Goal: Transaction & Acquisition: Purchase product/service

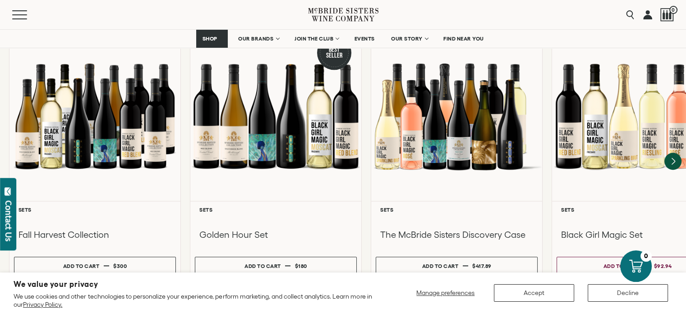
scroll to position [889, 0]
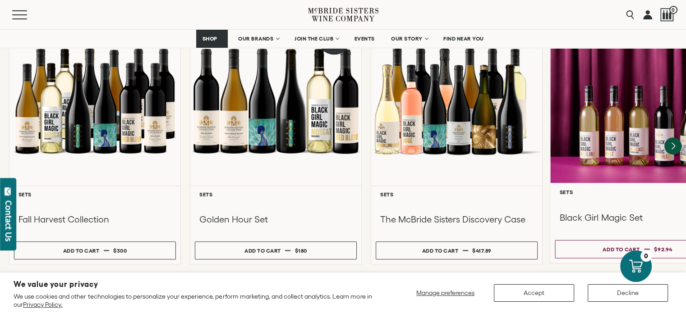
click at [584, 112] on div at bounding box center [637, 97] width 174 height 174
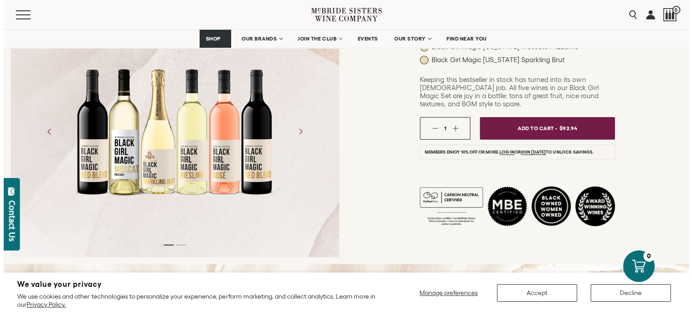
scroll to position [86, 0]
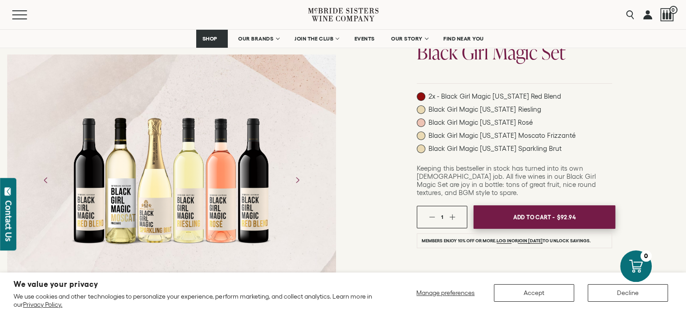
click at [527, 211] on span "Add To Cart -" at bounding box center [533, 218] width 41 height 14
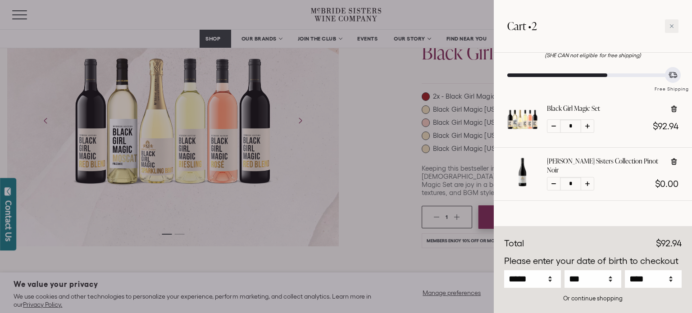
scroll to position [49, 0]
drag, startPoint x: 0, startPoint y: 32, endPoint x: 64, endPoint y: -55, distance: 107.9
